Goal: Task Accomplishment & Management: Use online tool/utility

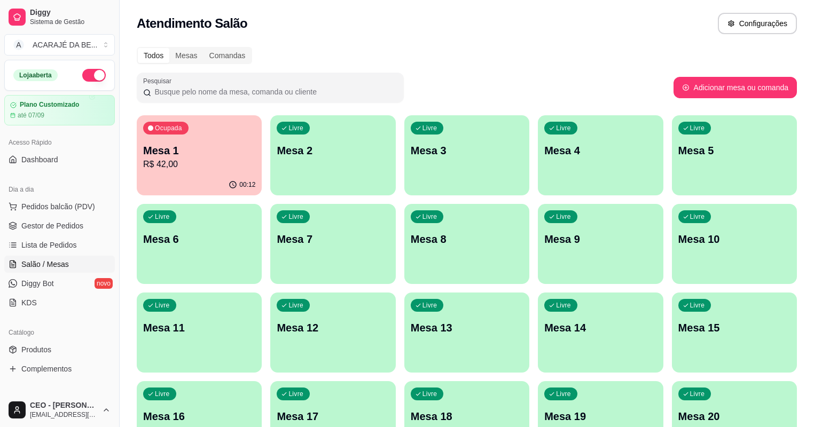
click at [202, 144] on p "Mesa 1" at bounding box center [199, 150] width 112 height 15
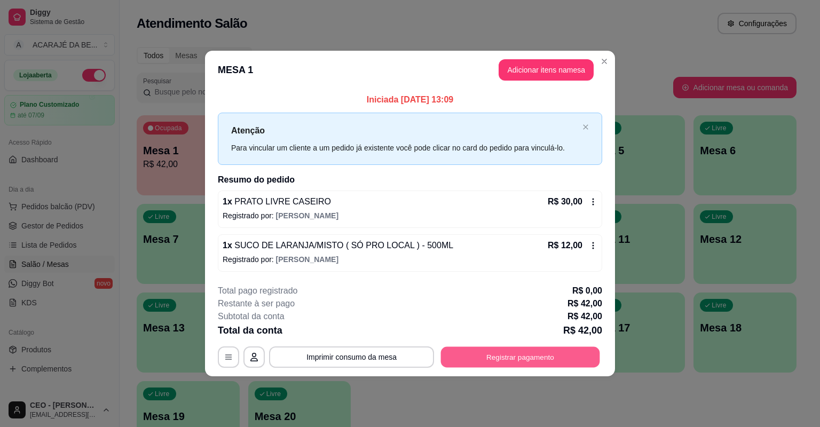
click at [504, 350] on button "Registrar pagamento" at bounding box center [520, 357] width 159 height 21
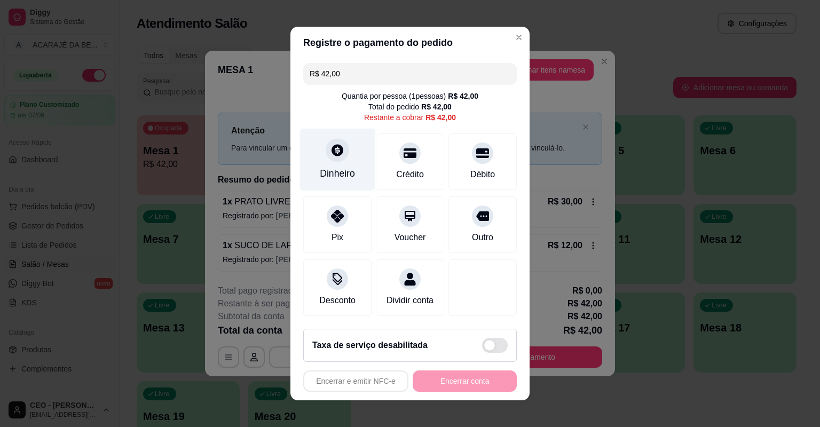
click at [323, 161] on div "Dinheiro" at bounding box center [337, 160] width 75 height 62
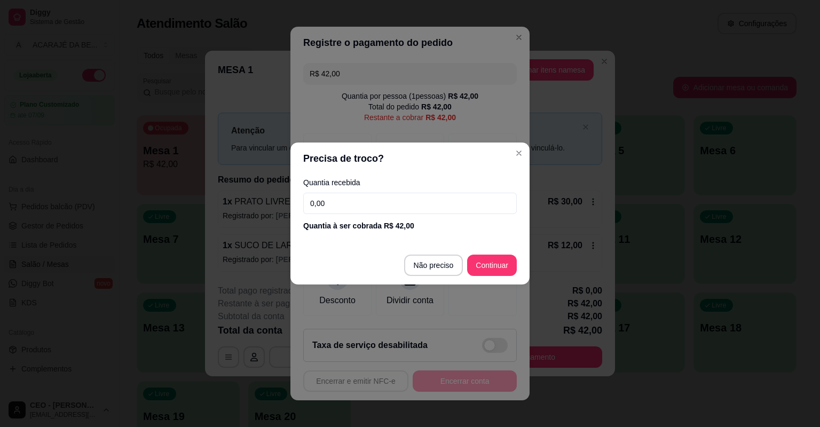
click at [374, 206] on input "0,00" at bounding box center [410, 203] width 214 height 21
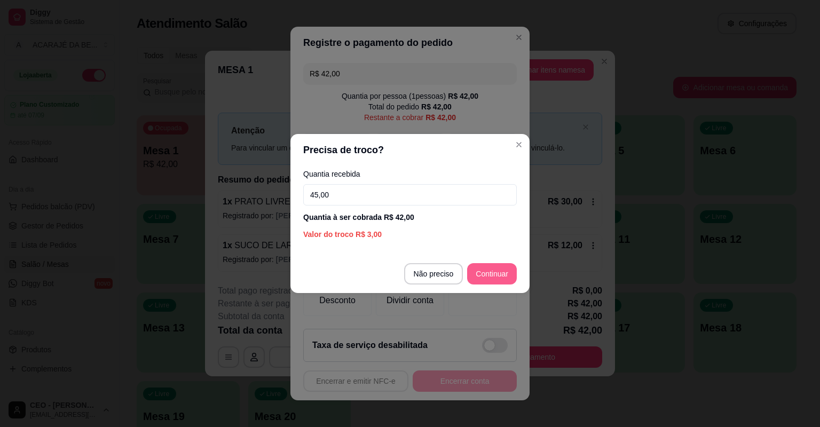
type input "45,00"
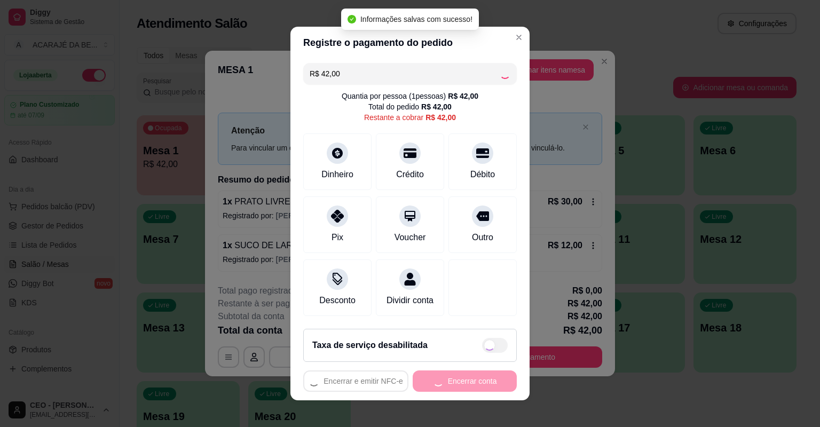
type input "R$ 0,00"
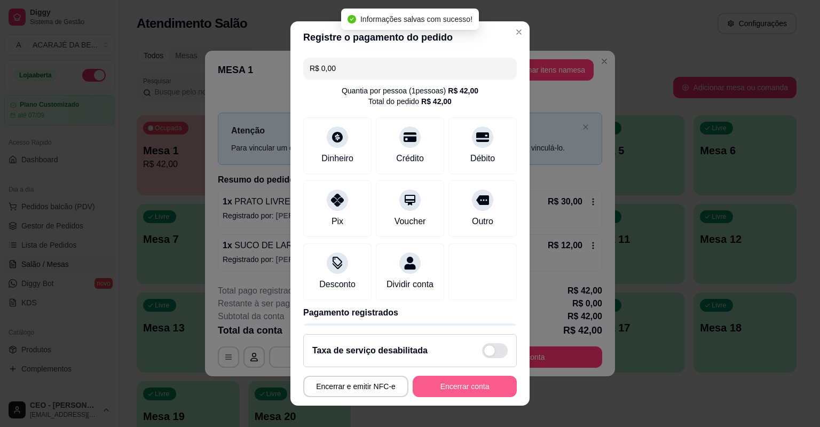
click at [475, 379] on button "Encerrar conta" at bounding box center [465, 386] width 104 height 21
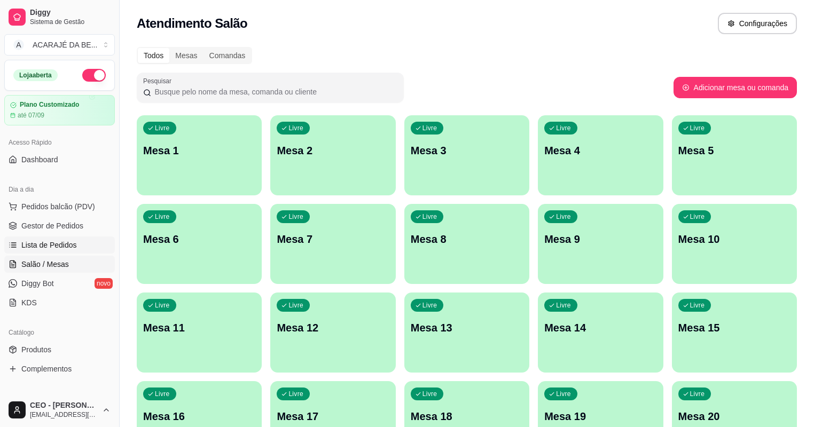
click at [68, 243] on span "Lista de Pedidos" at bounding box center [49, 245] width 56 height 11
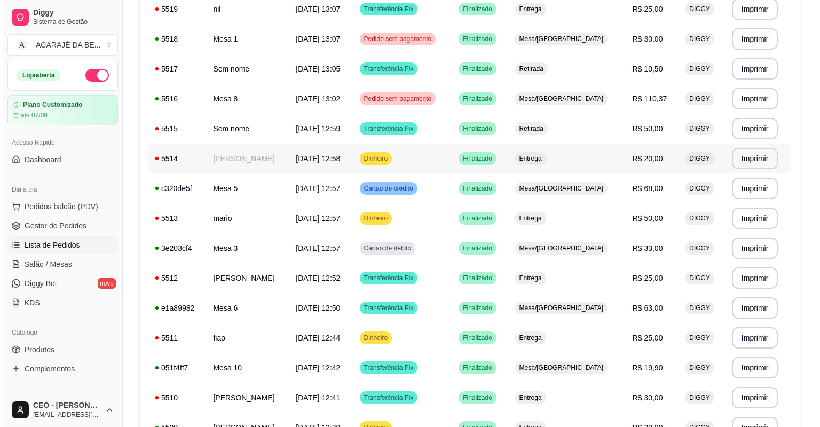
scroll to position [299, 0]
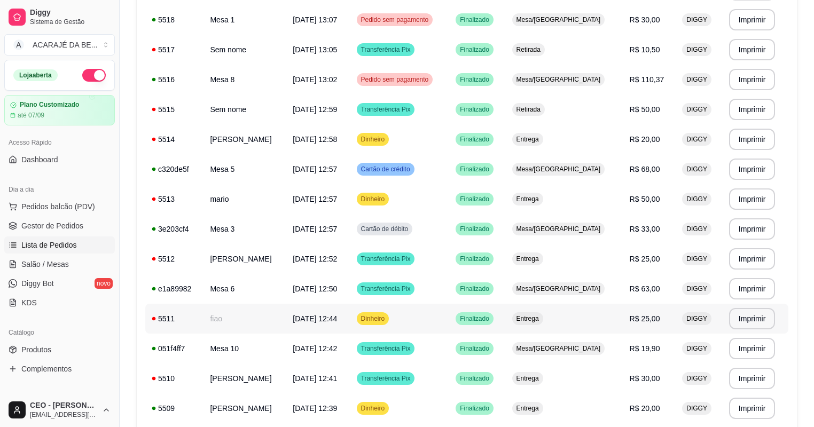
click at [293, 315] on span "[DATE] 12:44" at bounding box center [315, 319] width 44 height 9
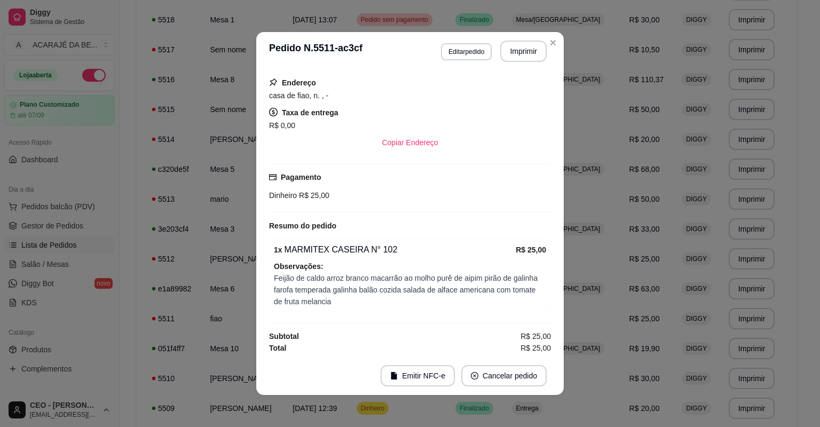
scroll to position [109, 0]
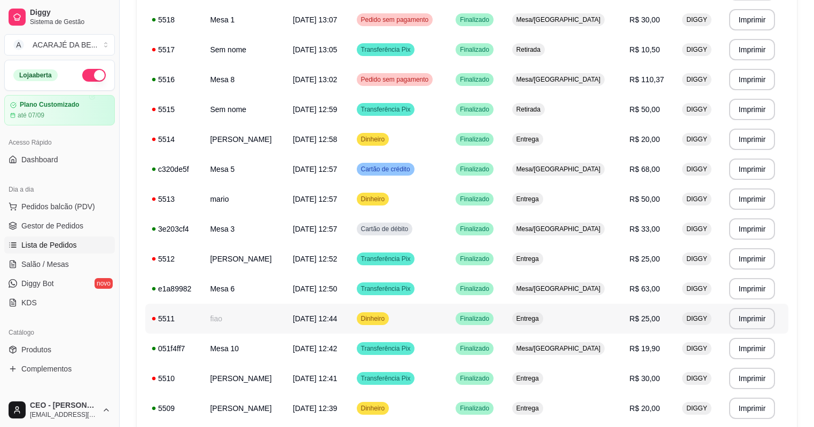
click at [314, 322] on span "[DATE] 12:44" at bounding box center [315, 319] width 44 height 9
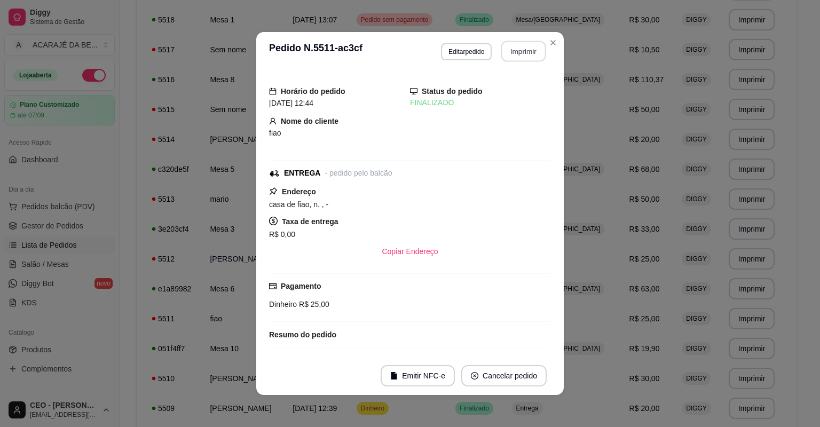
click at [518, 55] on button "Imprimir" at bounding box center [524, 51] width 45 height 21
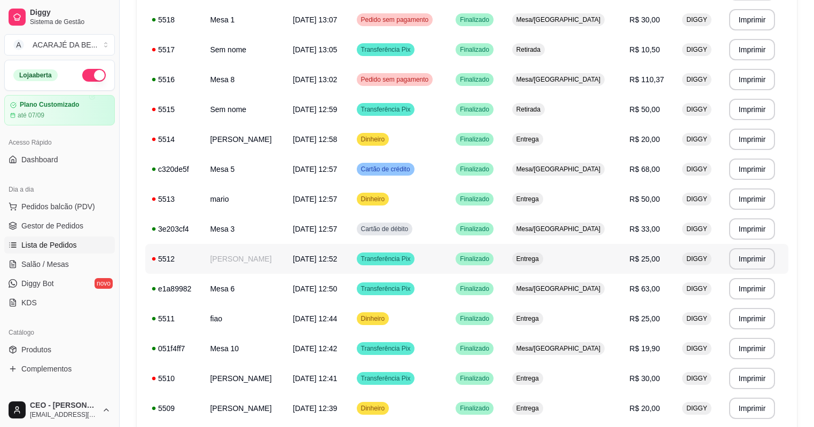
click at [192, 266] on td "5512" at bounding box center [174, 259] width 58 height 30
click at [220, 270] on td "[PERSON_NAME]" at bounding box center [245, 259] width 83 height 30
click at [441, 312] on td "Dinheiro" at bounding box center [399, 319] width 99 height 30
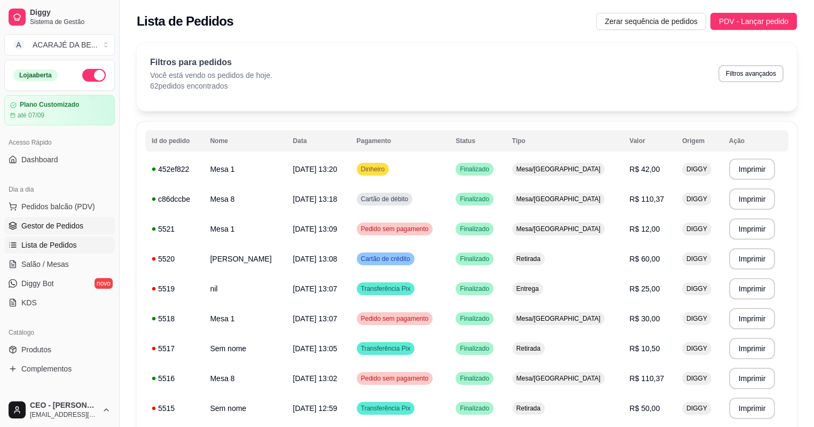
click at [93, 222] on link "Gestor de Pedidos" at bounding box center [59, 225] width 111 height 17
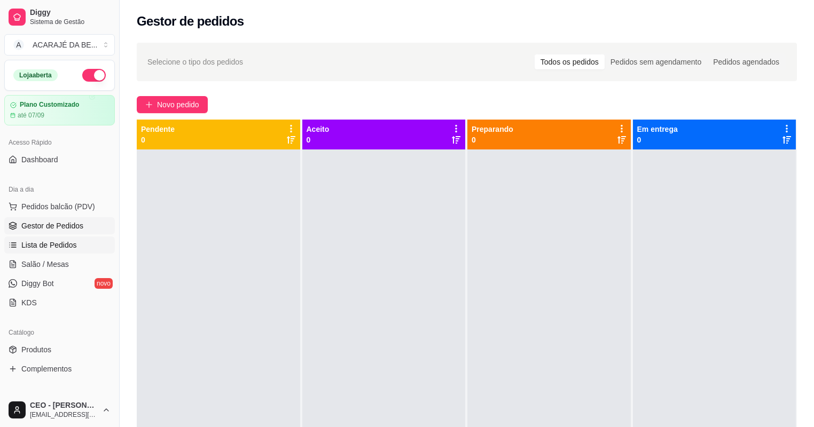
click at [56, 244] on span "Lista de Pedidos" at bounding box center [49, 245] width 56 height 11
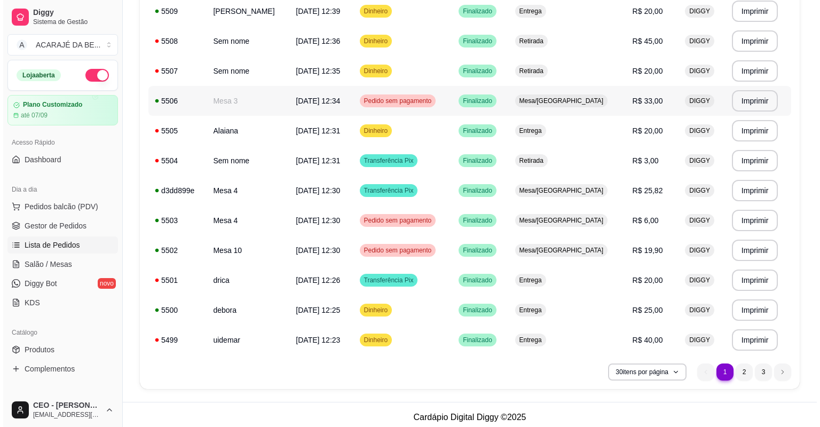
scroll to position [701, 0]
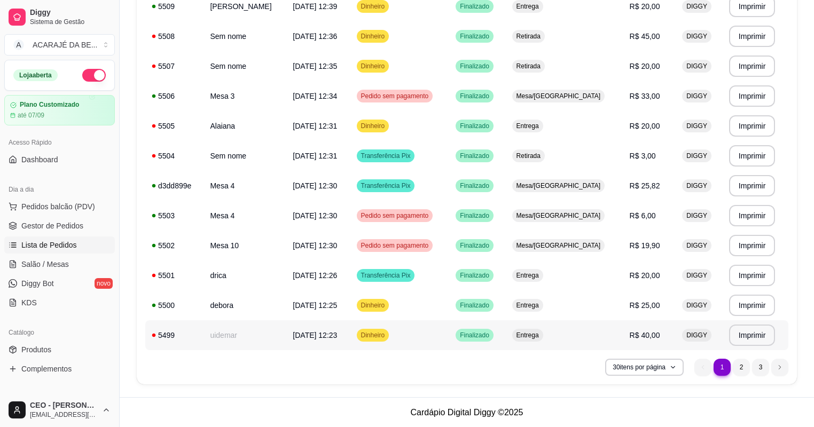
click at [274, 339] on td "uidemar" at bounding box center [245, 335] width 83 height 30
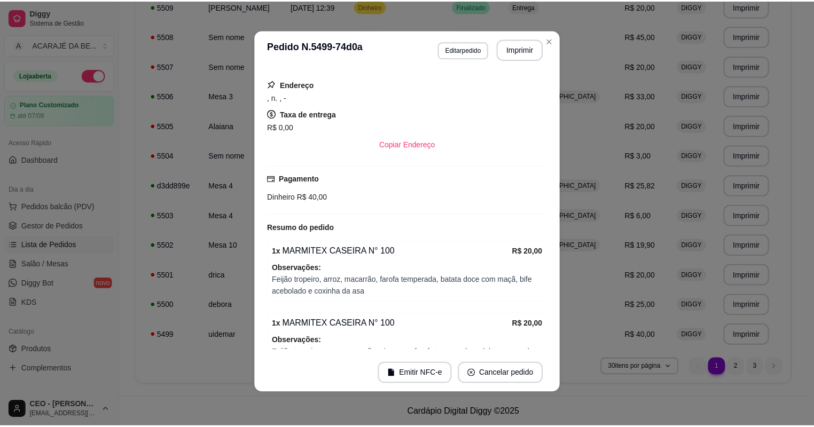
scroll to position [84, 0]
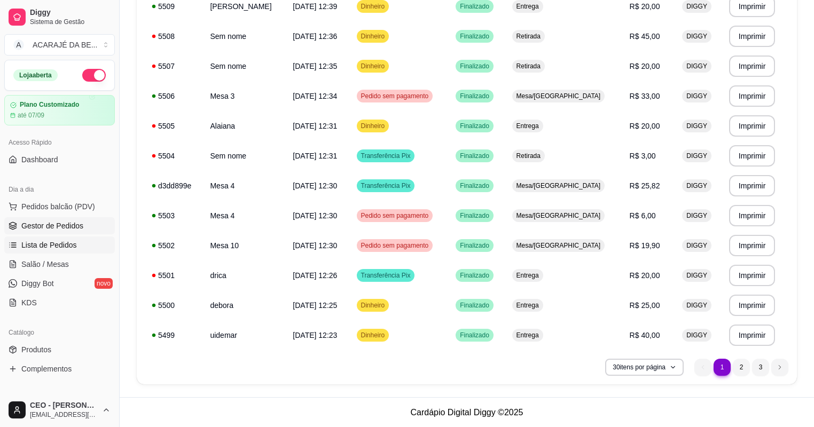
click at [95, 225] on link "Gestor de Pedidos" at bounding box center [59, 225] width 111 height 17
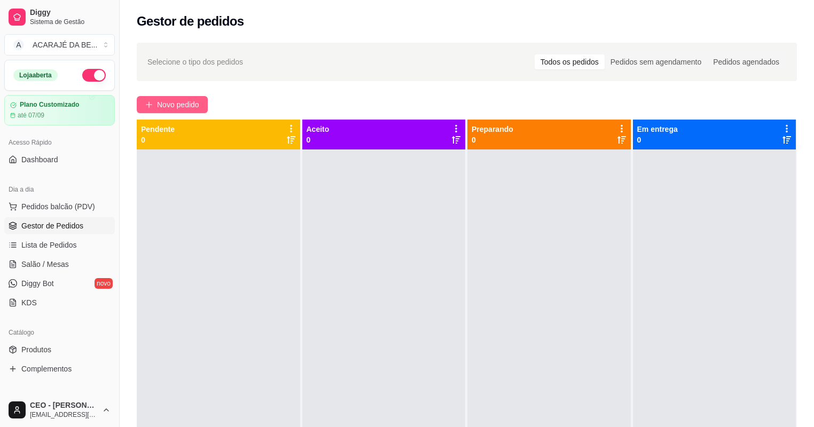
click at [173, 110] on span "Novo pedido" at bounding box center [178, 105] width 42 height 12
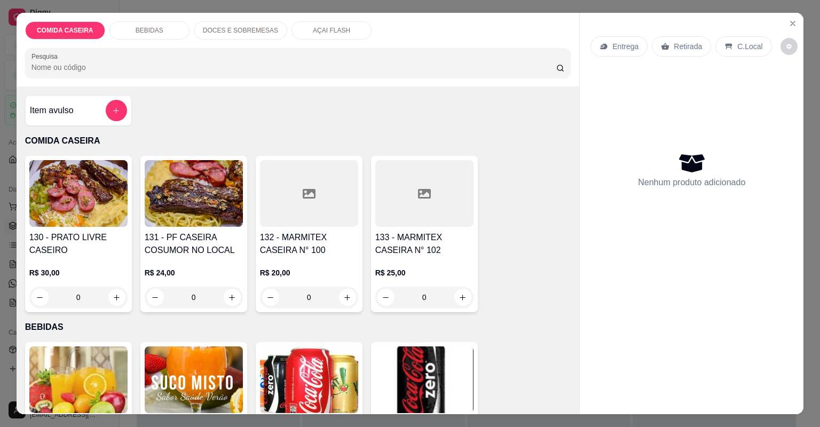
click at [311, 201] on div at bounding box center [309, 193] width 98 height 67
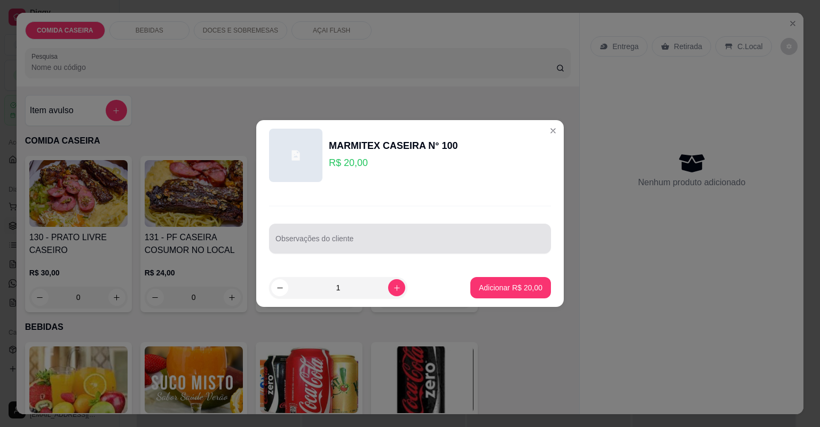
click at [325, 241] on input "Observações do cliente" at bounding box center [410, 243] width 269 height 11
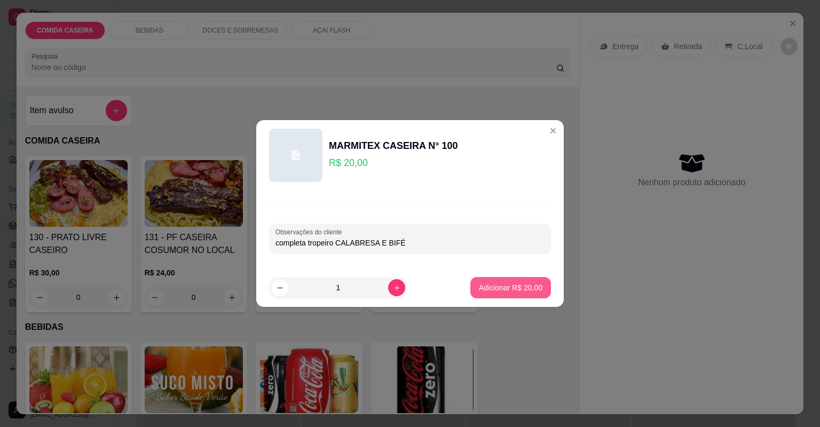
type input "completa tropeiro CALABRESA E BIFÉ"
click at [484, 283] on p "Adicionar R$ 20,00" at bounding box center [511, 288] width 64 height 11
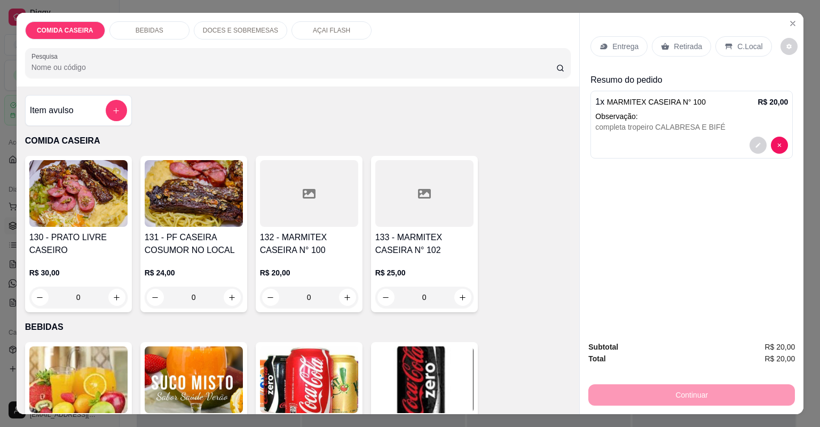
click at [624, 50] on p "Entrega" at bounding box center [626, 46] width 26 height 11
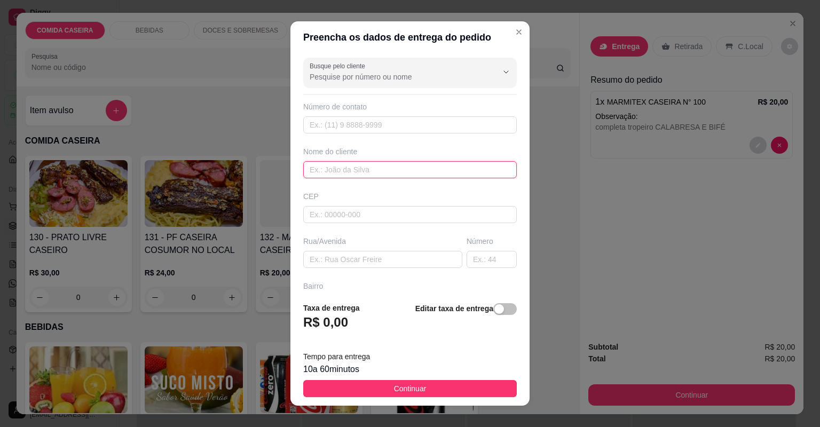
click at [409, 177] on input "text" at bounding box center [410, 169] width 214 height 17
type input "[PERSON_NAME]"
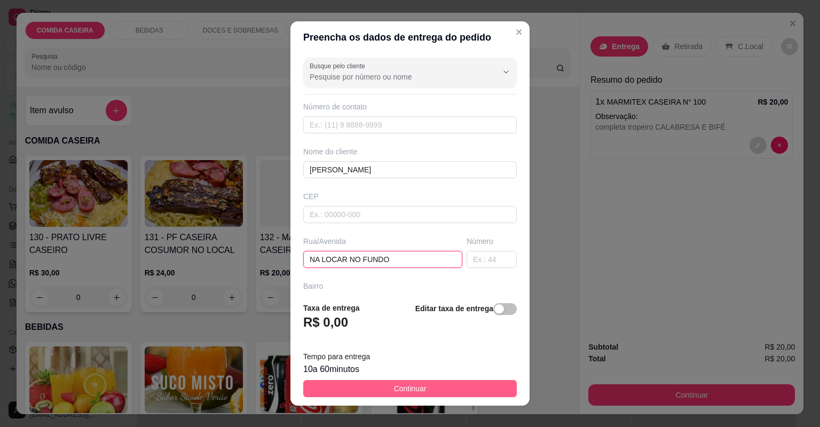
type input "NA LOCAR NO FUNDO"
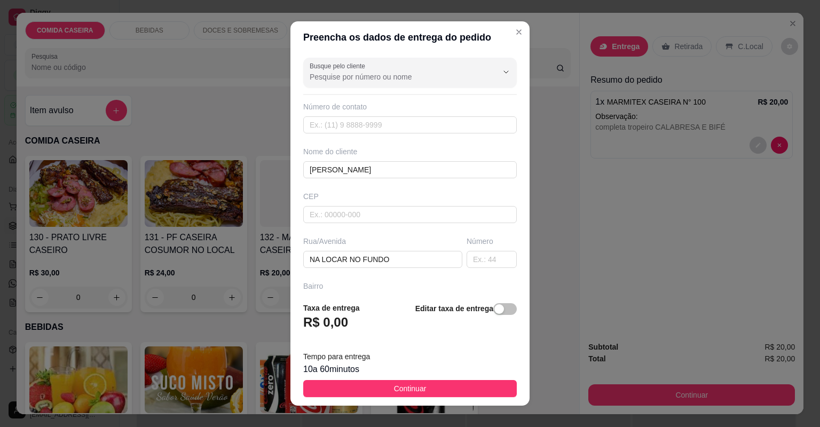
click at [351, 389] on button "Continuar" at bounding box center [410, 388] width 214 height 17
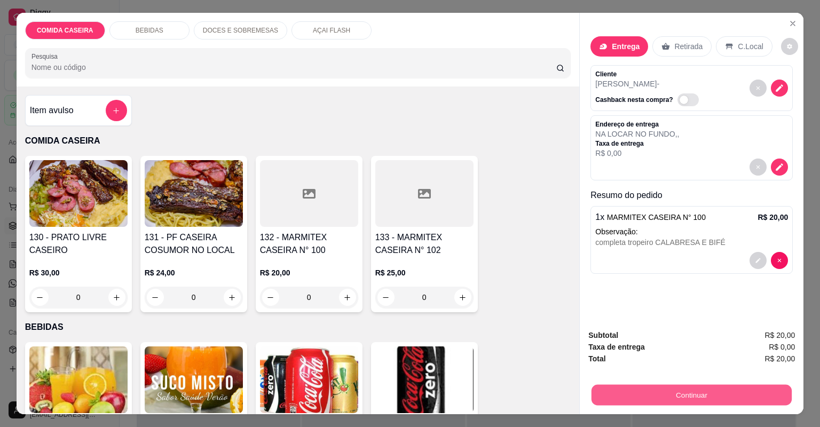
click at [699, 400] on button "Continuar" at bounding box center [692, 395] width 200 height 21
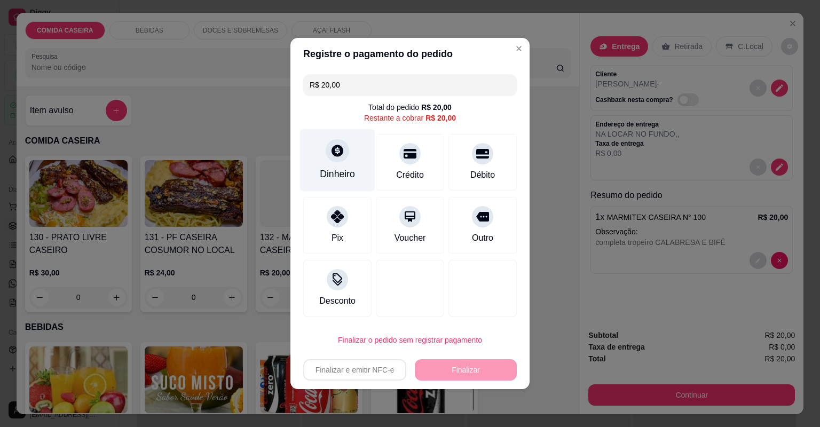
click at [337, 167] on div "Dinheiro" at bounding box center [337, 174] width 35 height 14
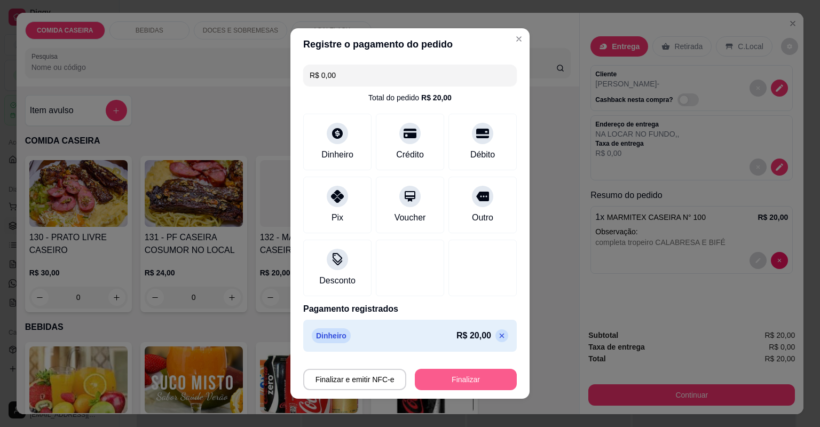
click at [464, 378] on button "Finalizar" at bounding box center [466, 379] width 102 height 21
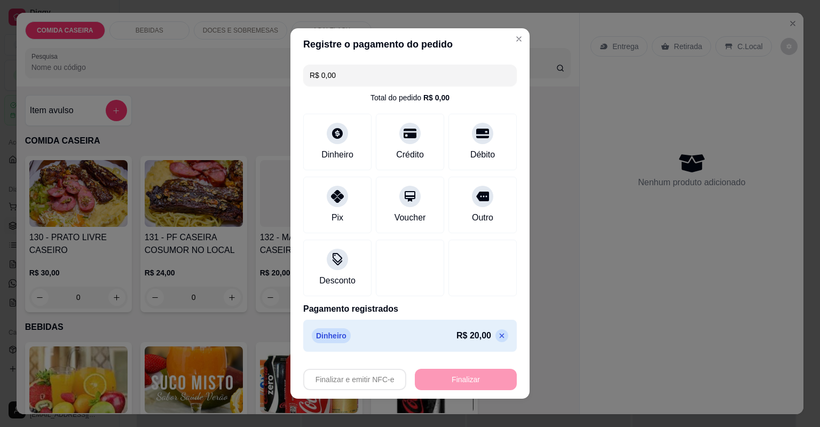
type input "-R$ 20,00"
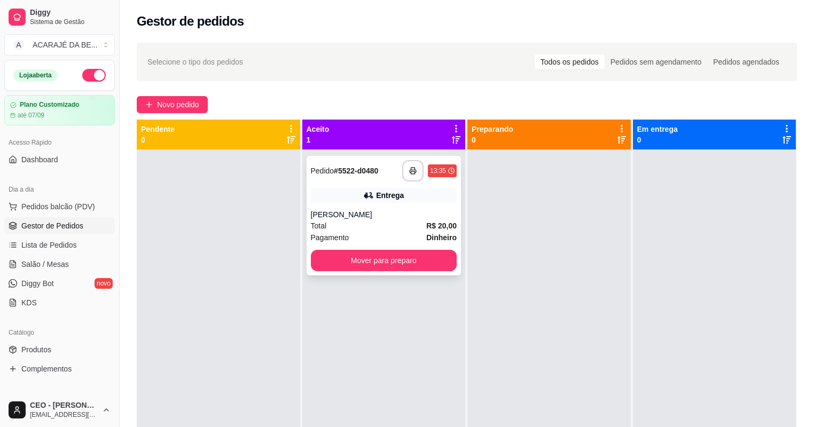
click at [401, 222] on div "Total R$ 20,00" at bounding box center [384, 226] width 146 height 12
click at [410, 174] on icon "button" at bounding box center [412, 170] width 7 height 7
click at [410, 275] on div "**********" at bounding box center [384, 216] width 155 height 120
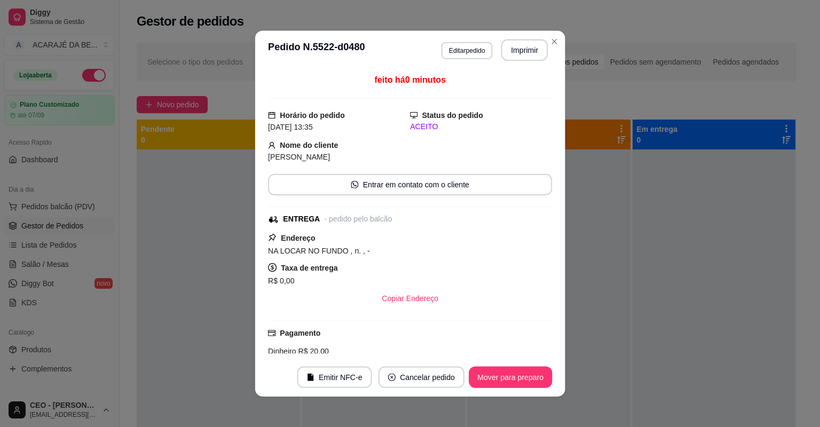
click at [410, 271] on div "Taxa de entrega R$ 0,00" at bounding box center [410, 275] width 284 height 26
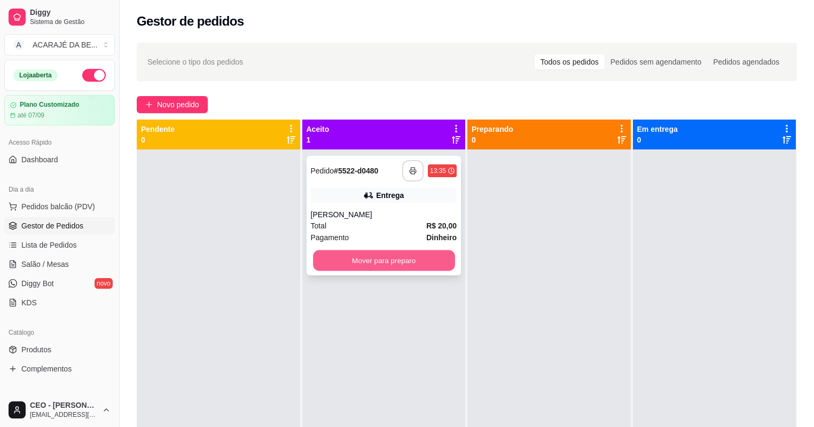
click at [402, 256] on button "Mover para preparo" at bounding box center [384, 261] width 142 height 21
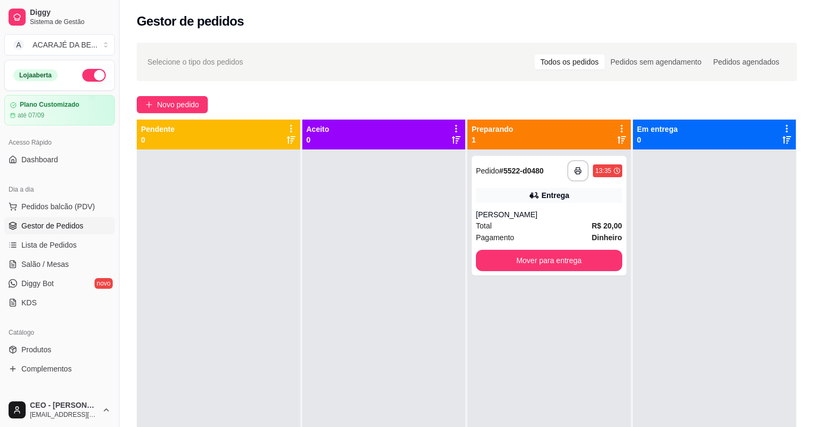
click at [414, 260] on div at bounding box center [383, 363] width 163 height 427
click at [550, 254] on button "Mover para entrega" at bounding box center [549, 260] width 146 height 21
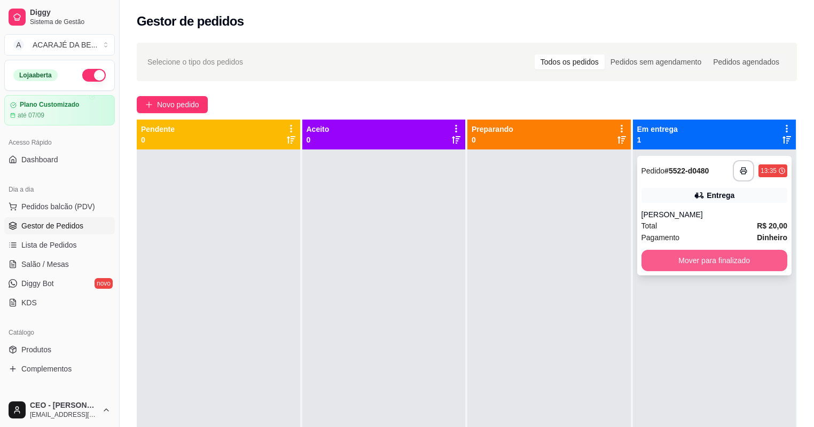
click at [673, 260] on button "Mover para finalizado" at bounding box center [715, 260] width 146 height 21
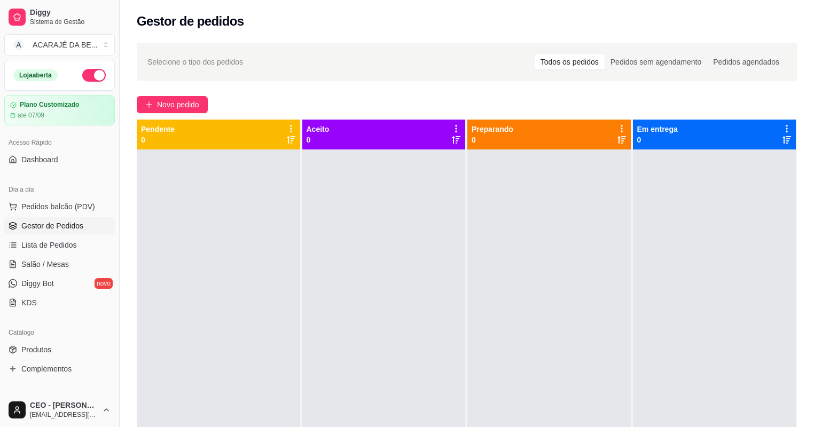
click at [371, 293] on div at bounding box center [383, 363] width 163 height 427
click at [181, 100] on span "Novo pedido" at bounding box center [178, 105] width 42 height 12
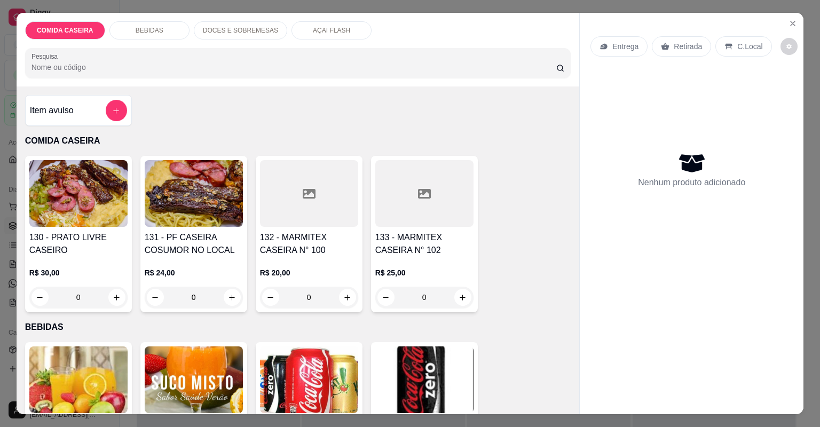
click at [300, 216] on div at bounding box center [309, 193] width 98 height 67
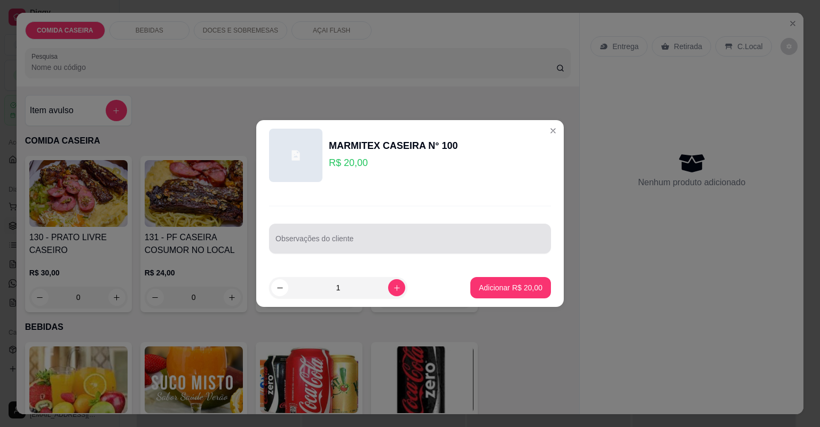
click at [387, 234] on div at bounding box center [410, 238] width 269 height 21
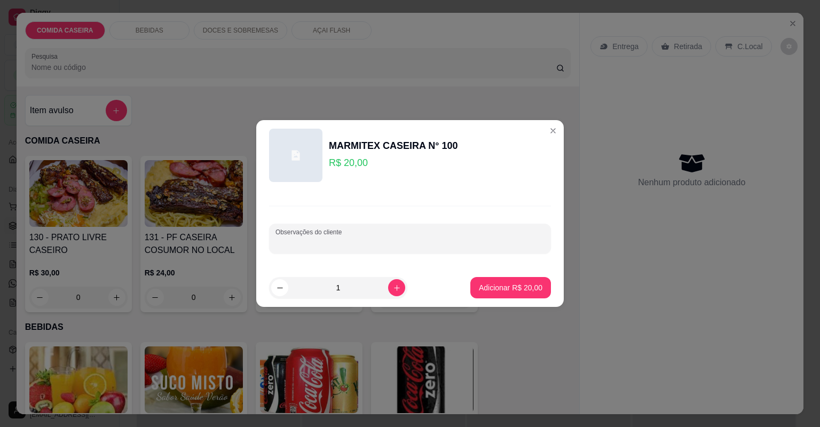
paste input "Marmita M Feijão tropeiro Macarrão ao molho Purê Farofa temperada Pirão Coxinha…"
type input "Marmita M Feijão tropeiro Macarrão ao molho Purê Farofa temperada Pirão Coxinha…"
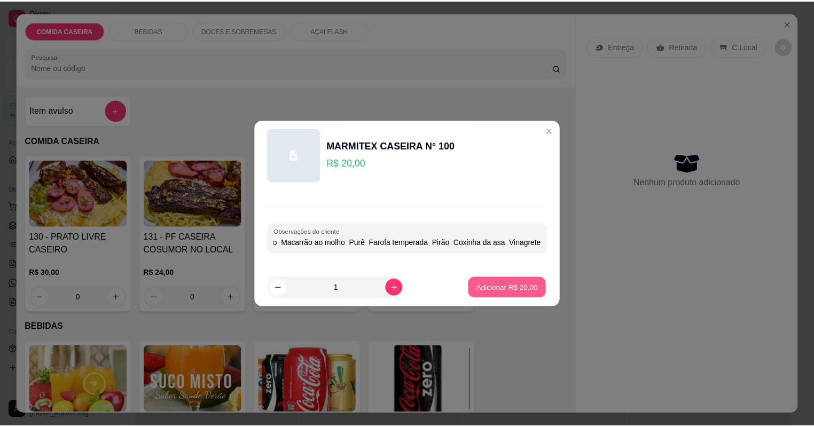
scroll to position [0, 0]
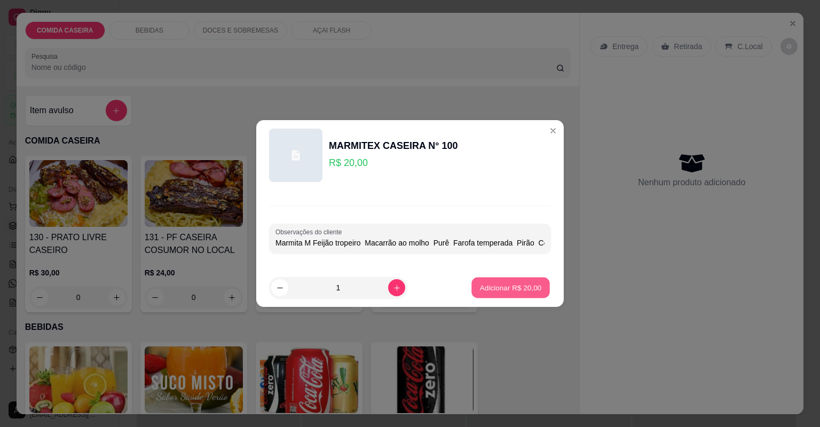
click at [513, 285] on p "Adicionar R$ 20,00" at bounding box center [511, 288] width 62 height 10
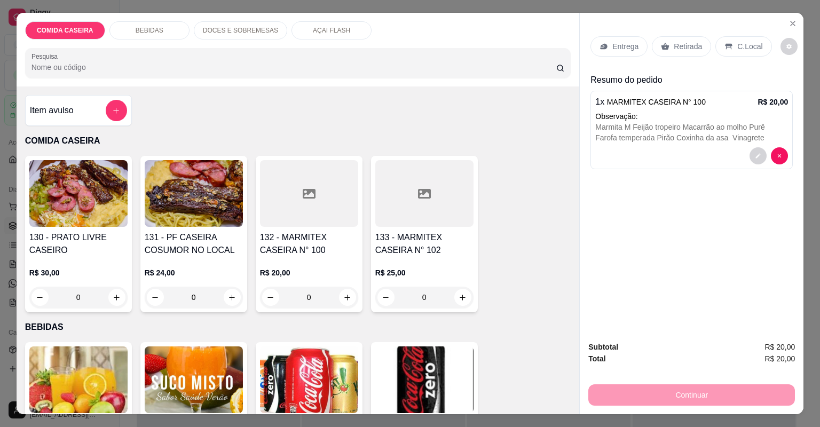
click at [630, 43] on p "Entrega" at bounding box center [626, 46] width 26 height 11
click at [687, 45] on p "Retirada" at bounding box center [688, 46] width 28 height 11
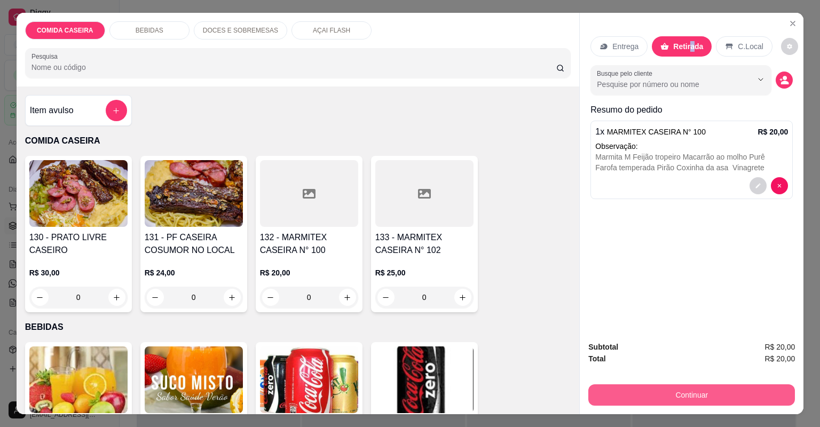
click at [647, 392] on button "Continuar" at bounding box center [692, 395] width 207 height 21
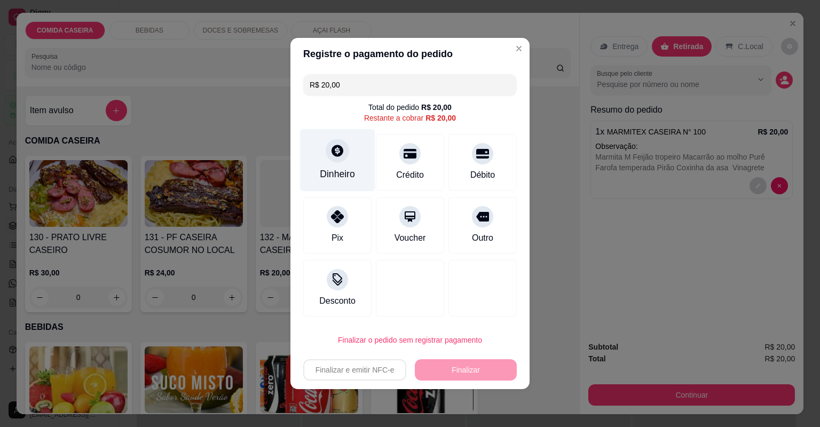
click at [338, 149] on icon at bounding box center [338, 151] width 14 height 14
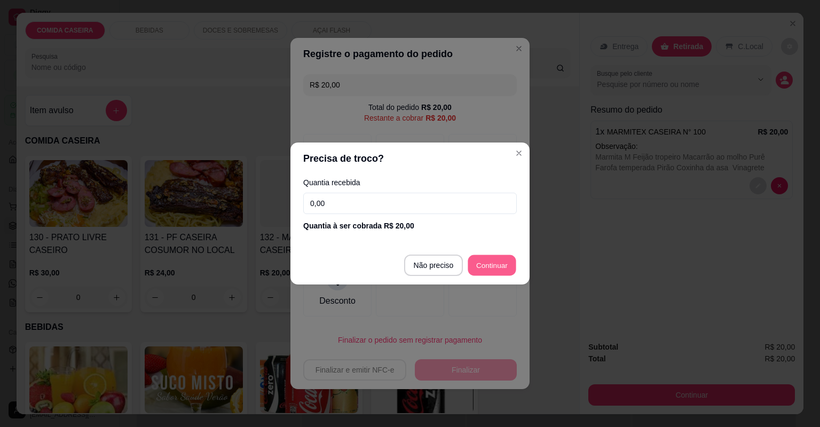
click at [484, 283] on footer "Não preciso Continuar" at bounding box center [410, 265] width 239 height 38
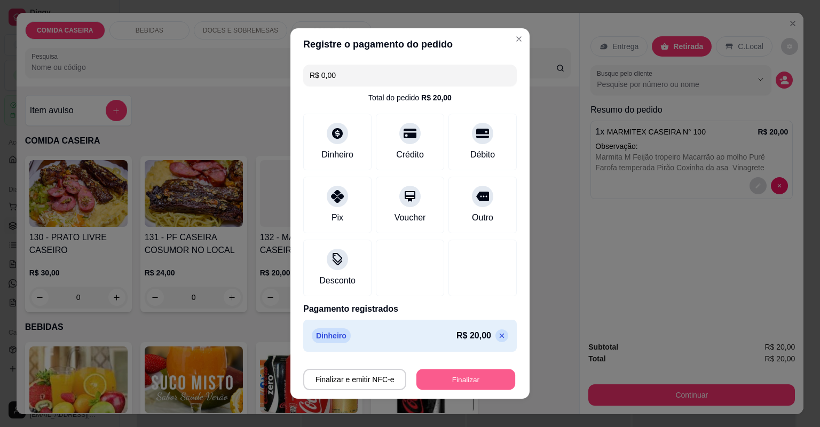
click at [455, 380] on button "Finalizar" at bounding box center [466, 380] width 99 height 21
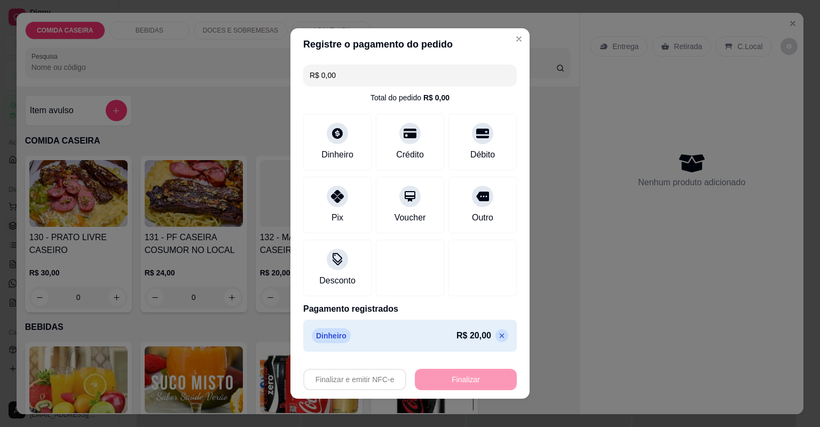
type input "-R$ 20,00"
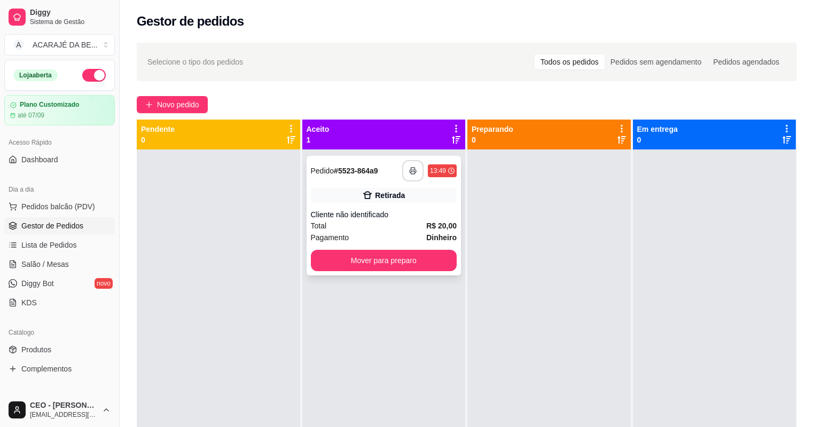
click at [409, 169] on icon "button" at bounding box center [412, 170] width 7 height 7
click at [428, 260] on button "Mover para preparo" at bounding box center [384, 261] width 142 height 21
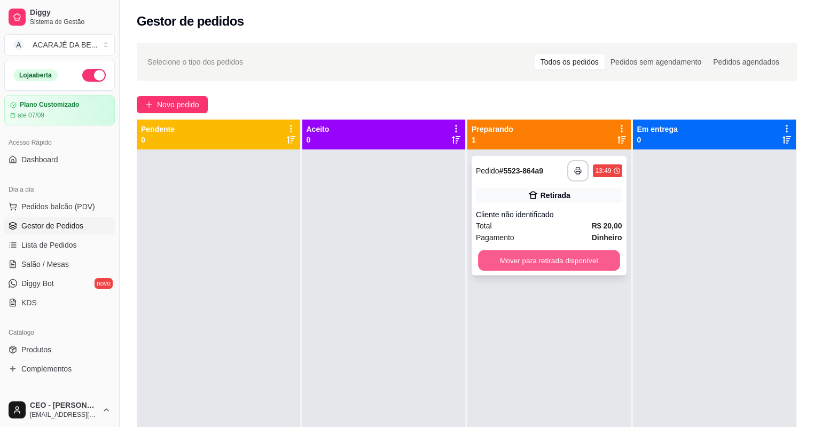
click at [548, 264] on button "Mover para retirada disponível" at bounding box center [549, 261] width 142 height 21
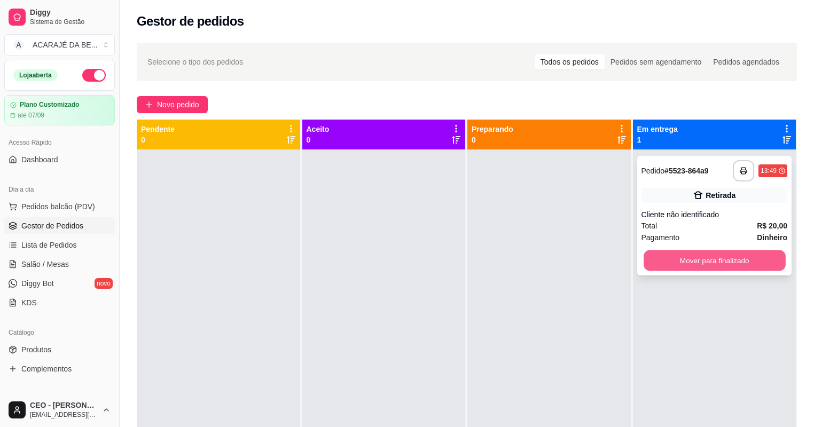
click at [701, 259] on button "Mover para finalizado" at bounding box center [715, 261] width 142 height 21
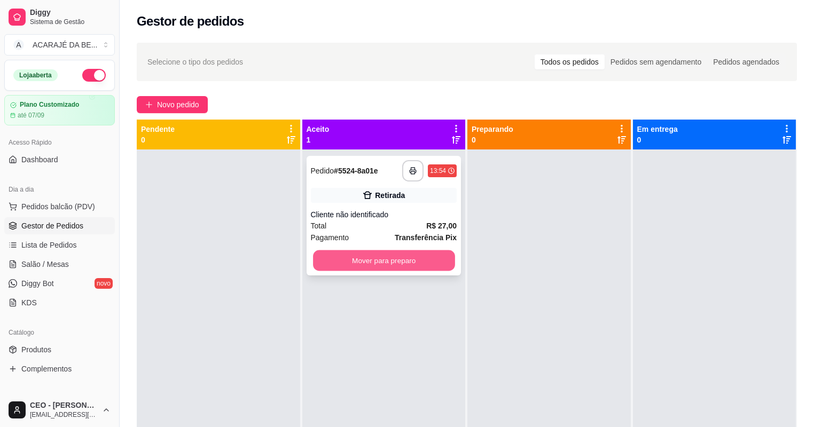
click at [402, 260] on button "Mover para preparo" at bounding box center [384, 261] width 142 height 21
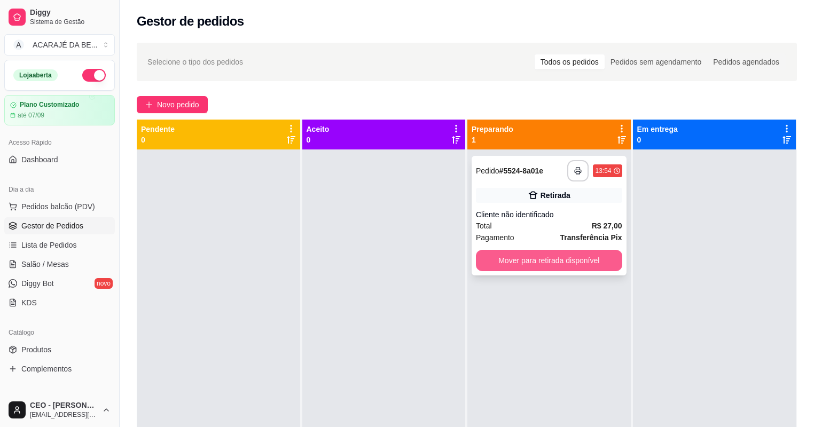
click at [578, 267] on button "Mover para retirada disponível" at bounding box center [549, 260] width 146 height 21
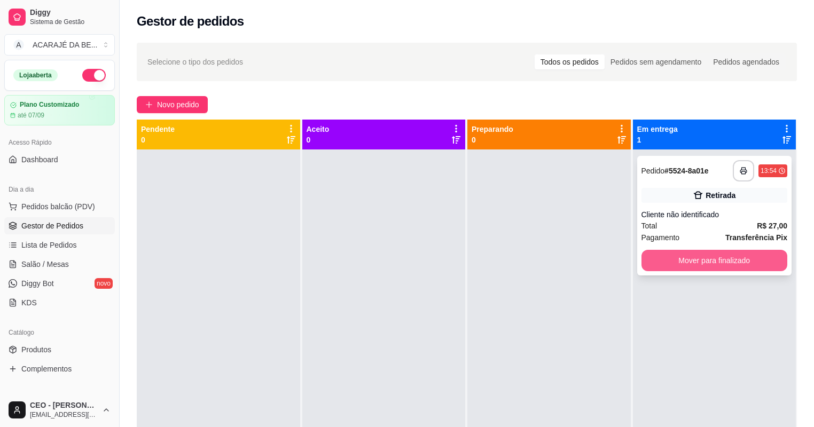
click at [728, 259] on button "Mover para finalizado" at bounding box center [715, 260] width 146 height 21
